Goal: Task Accomplishment & Management: Manage account settings

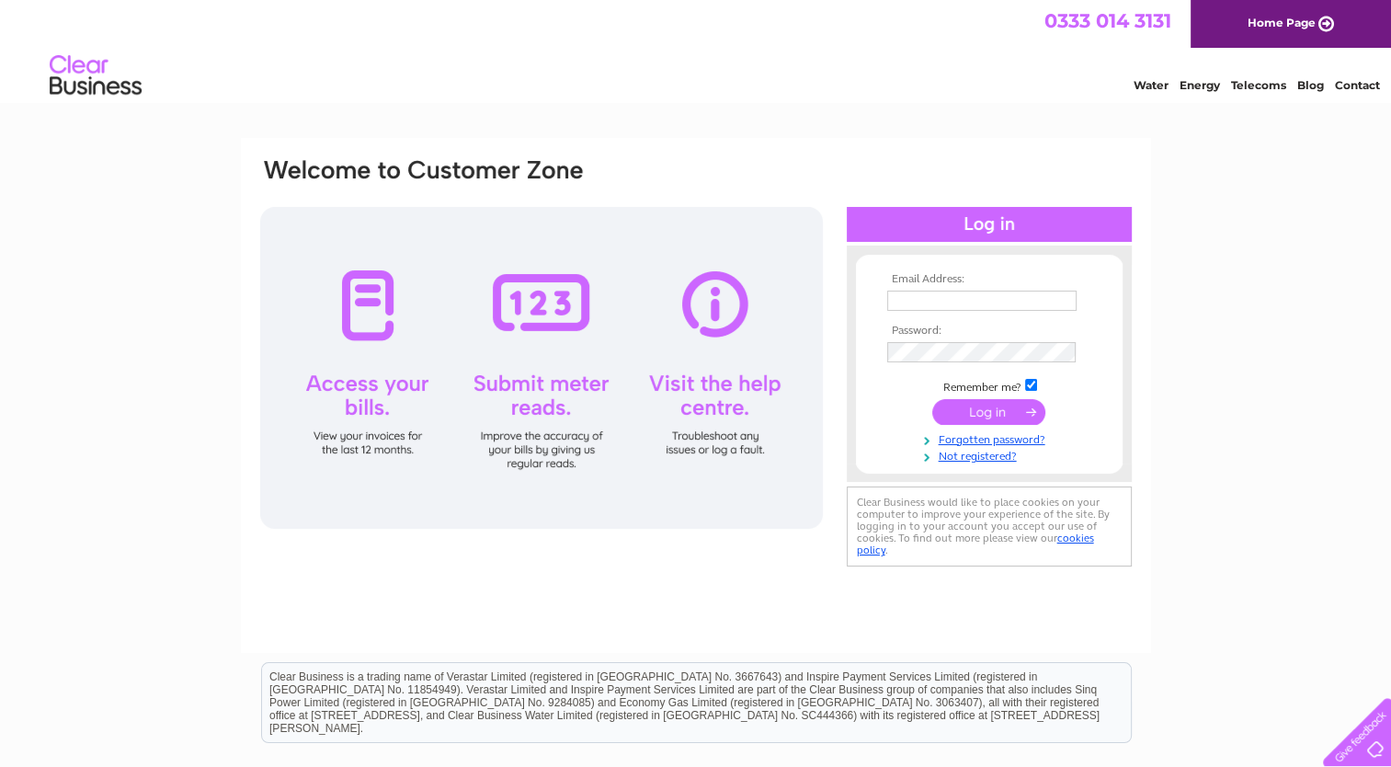
type input "[EMAIL_ADDRESS][DOMAIN_NAME]"
click at [981, 412] on input "submit" at bounding box center [988, 412] width 113 height 26
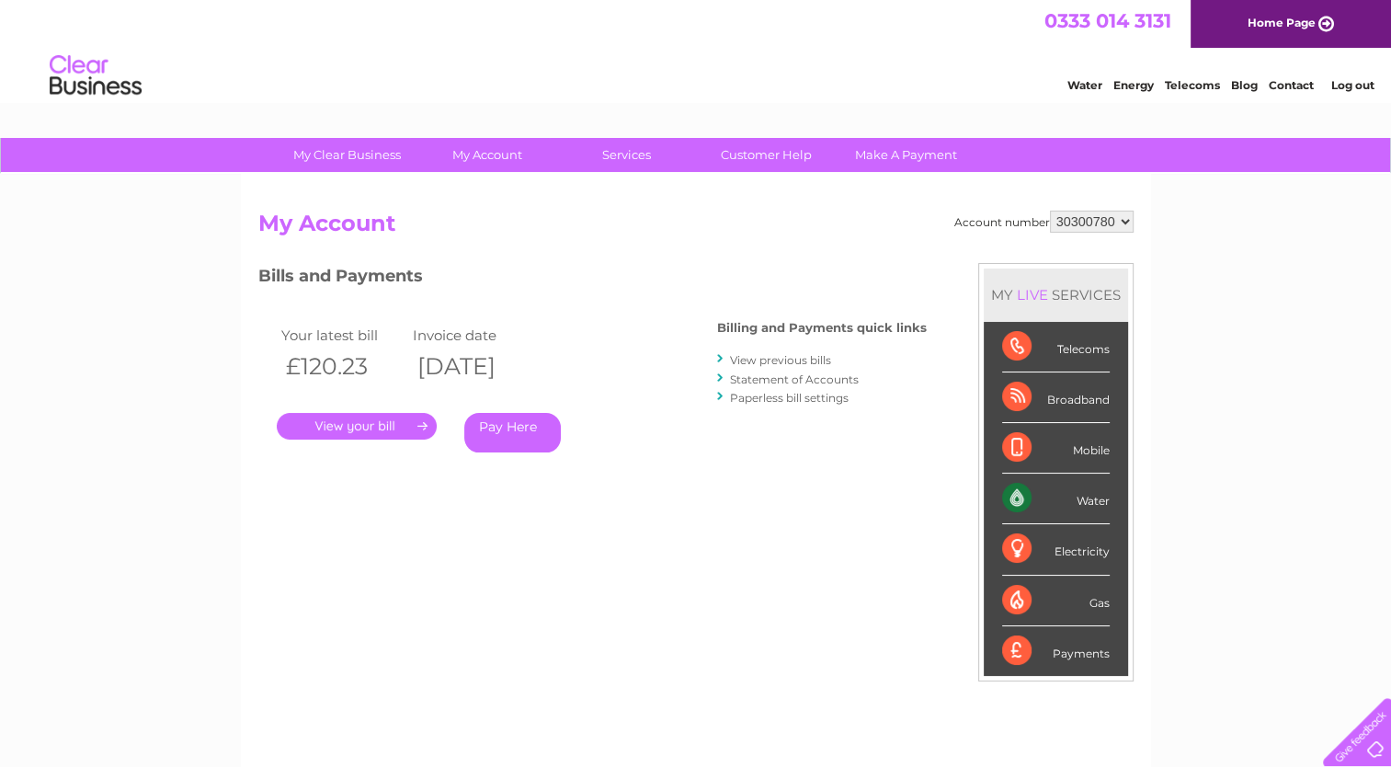
click at [404, 427] on link "." at bounding box center [357, 426] width 160 height 27
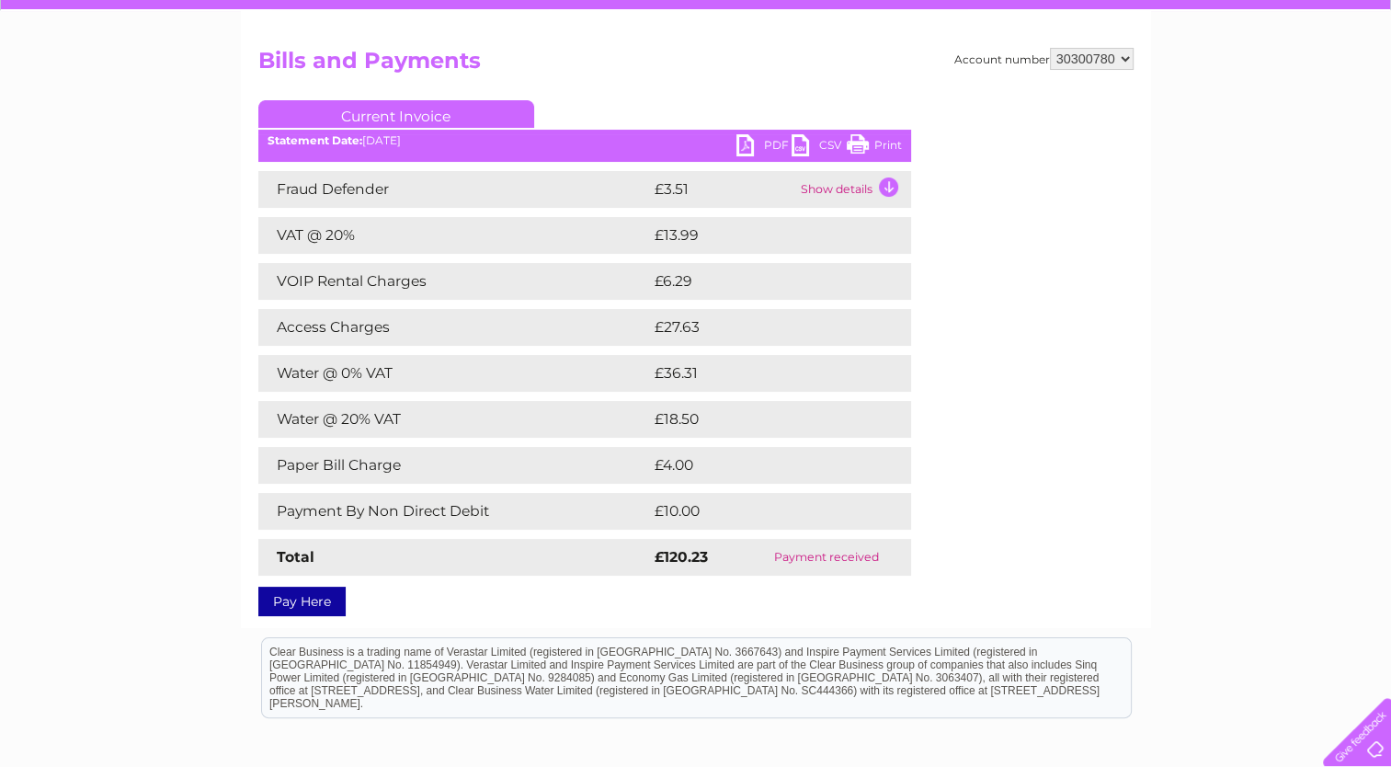
scroll to position [184, 0]
